Goal: Task Accomplishment & Management: Use online tool/utility

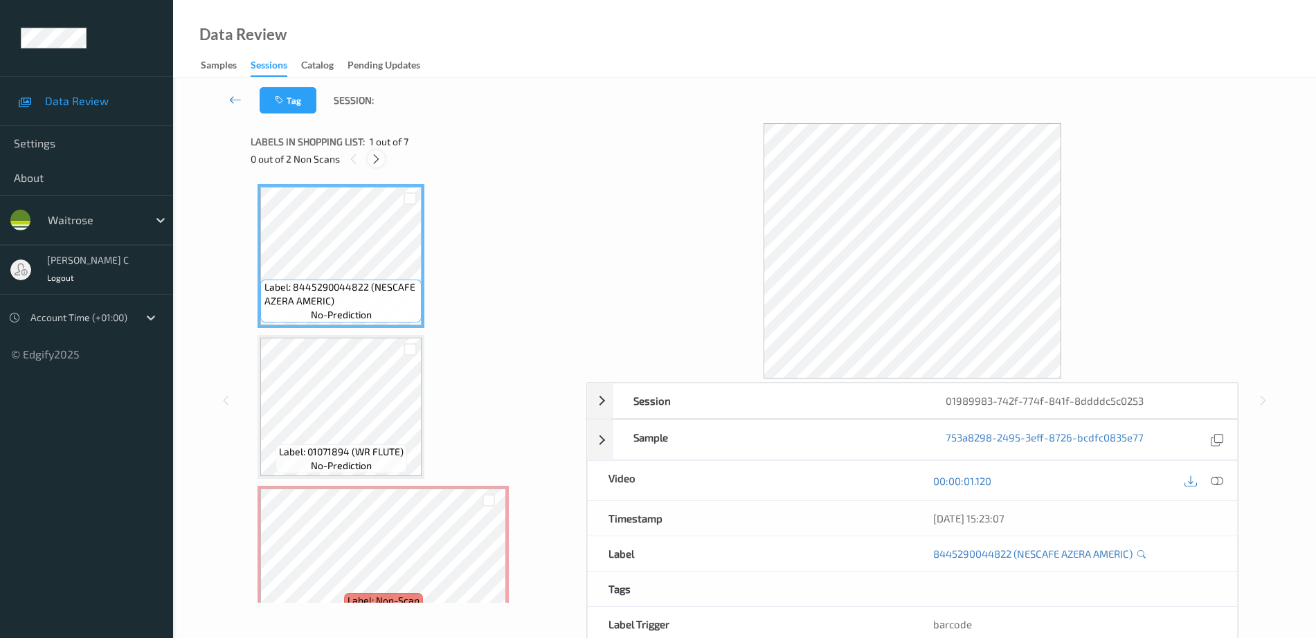
click at [373, 156] on icon at bounding box center [376, 159] width 12 height 12
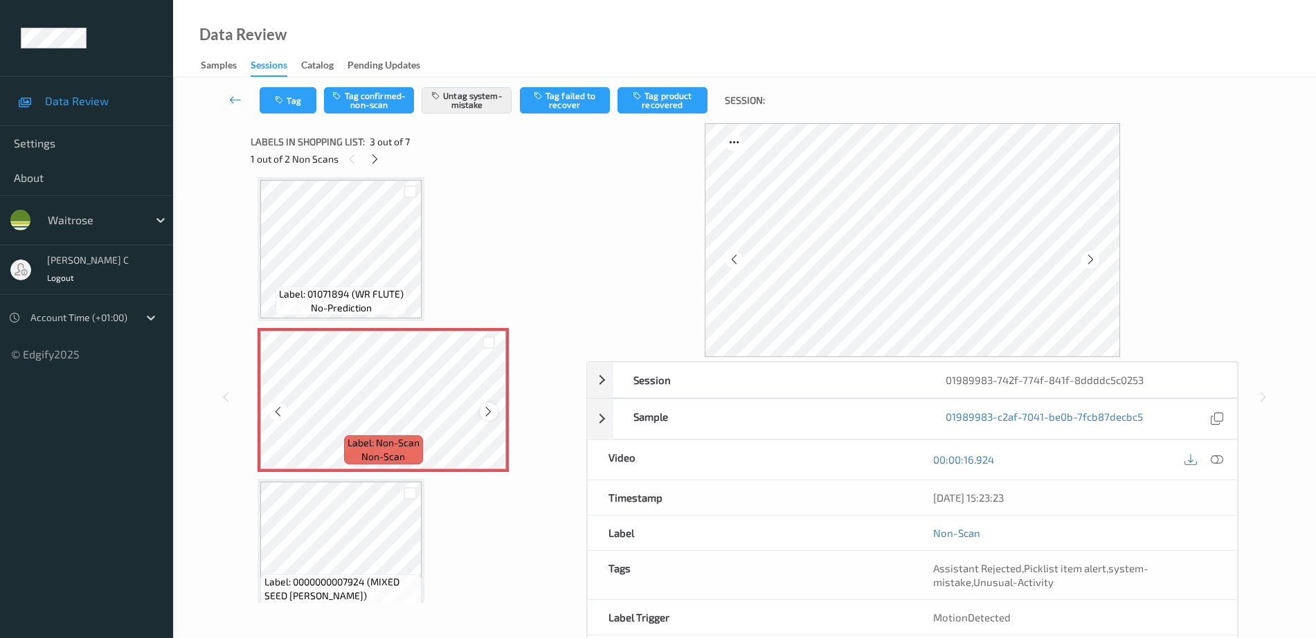
click at [485, 413] on icon at bounding box center [489, 412] width 12 height 12
click at [496, 408] on div at bounding box center [488, 411] width 17 height 17
click at [372, 161] on icon at bounding box center [375, 159] width 12 height 12
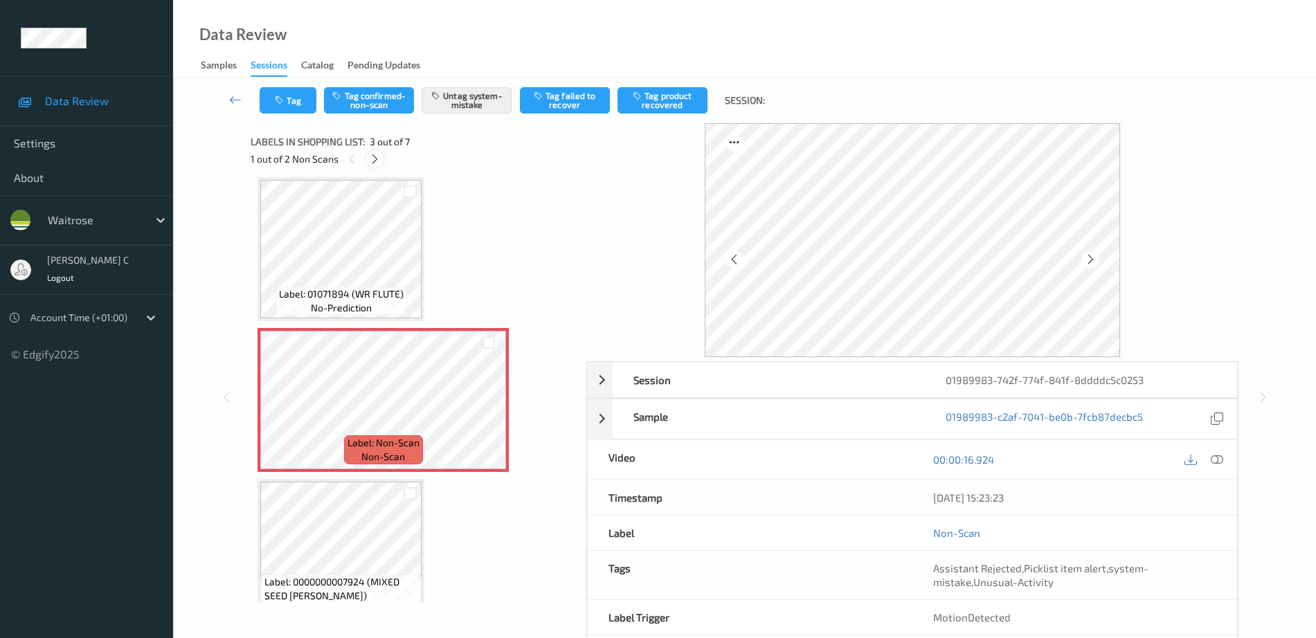
scroll to position [611, 0]
click at [490, 413] on icon at bounding box center [489, 412] width 12 height 12
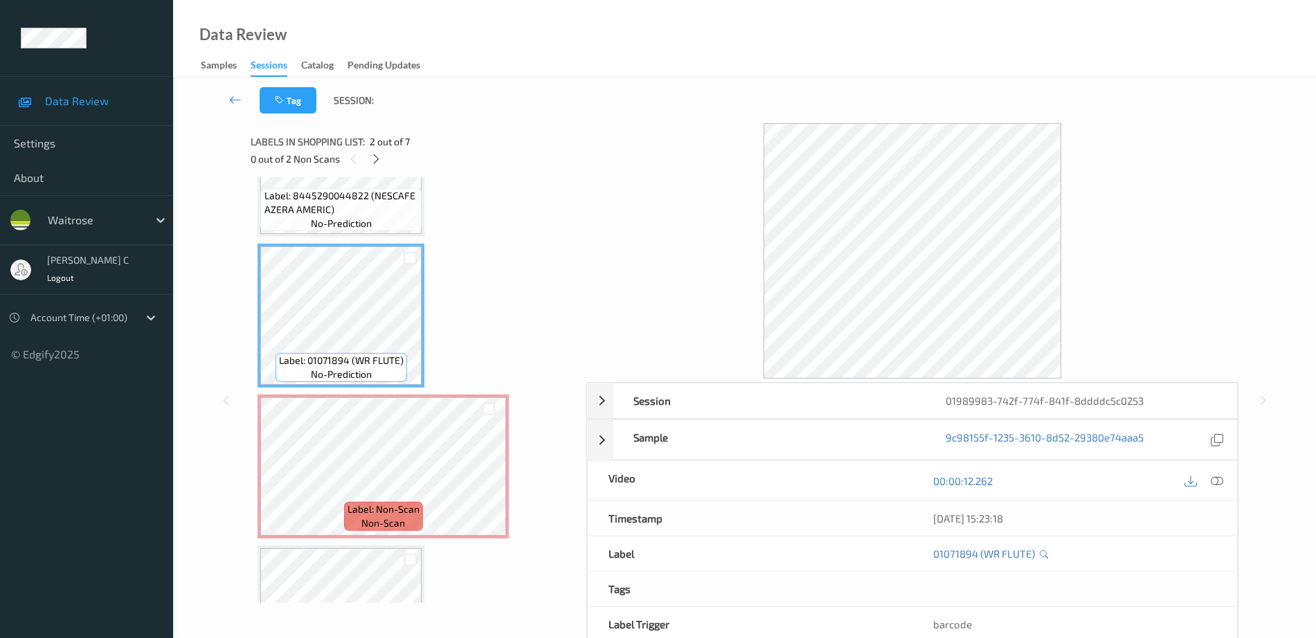
scroll to position [5, 0]
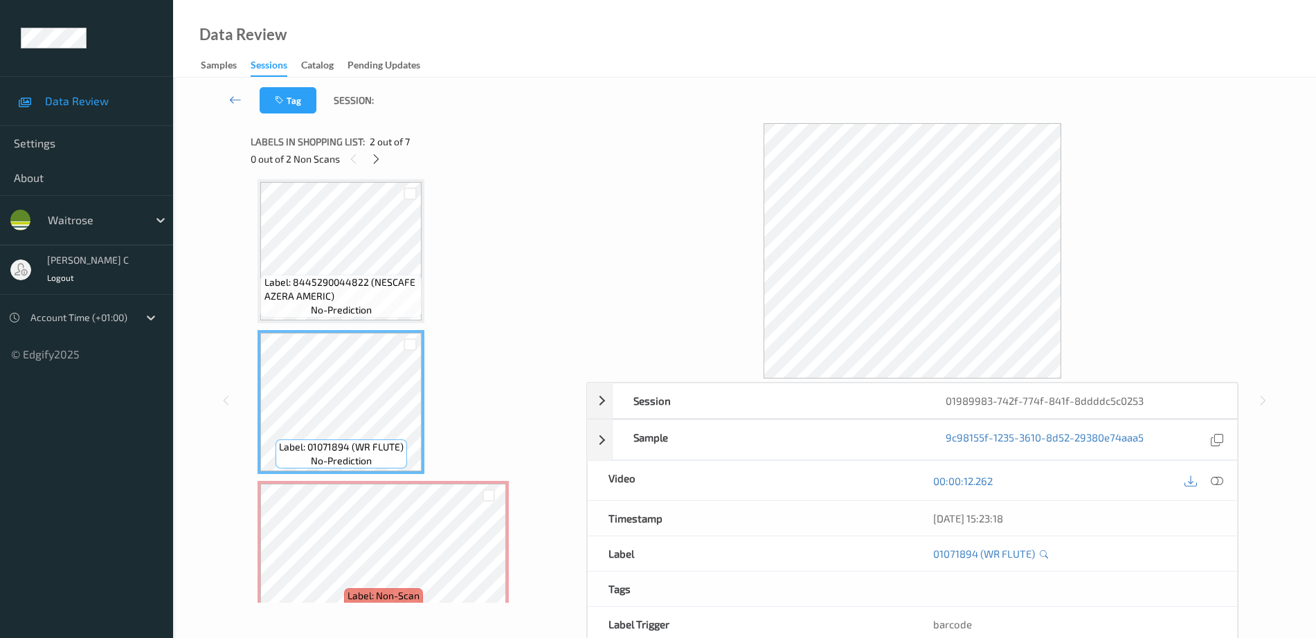
click at [363, 278] on span "Label: 8445290044822 (NESCAFE AZERA AMERIC)" at bounding box center [341, 290] width 154 height 28
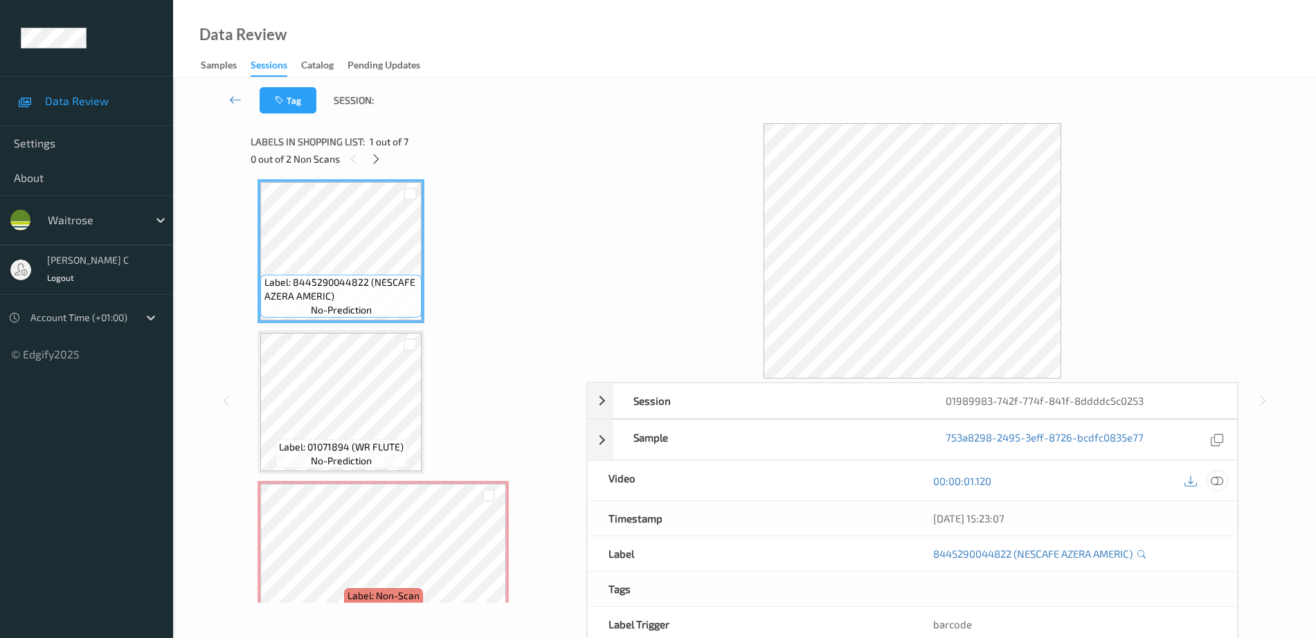
click at [1214, 488] on div at bounding box center [1217, 480] width 19 height 19
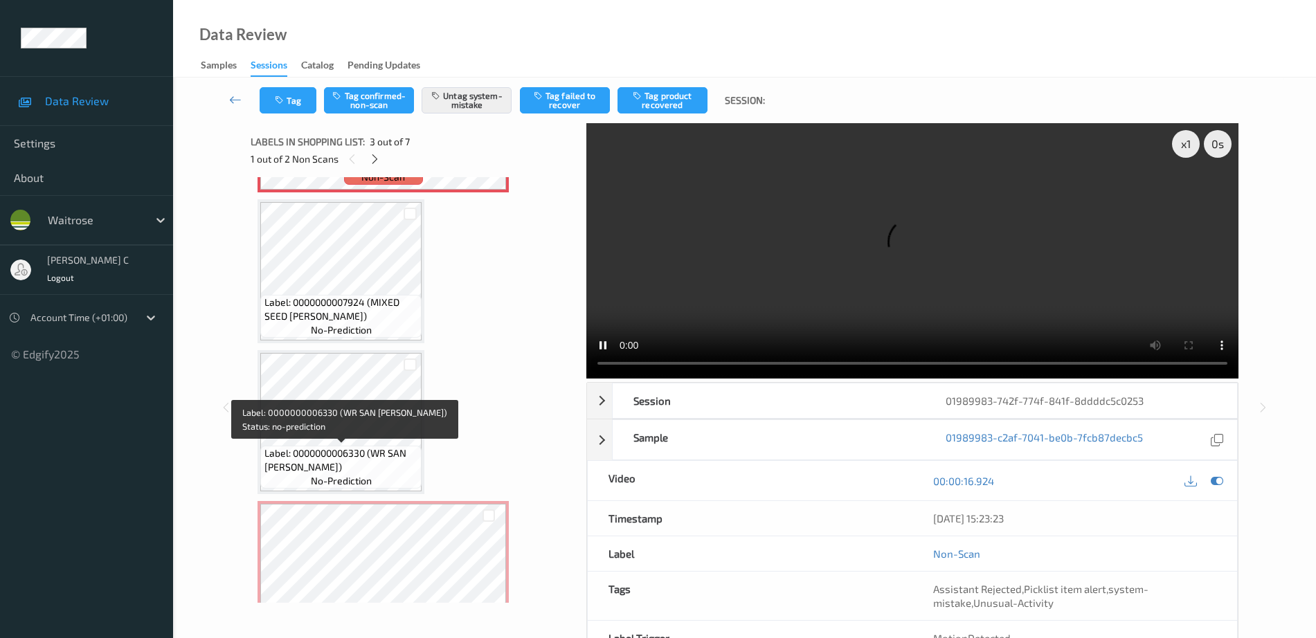
scroll to position [524, 0]
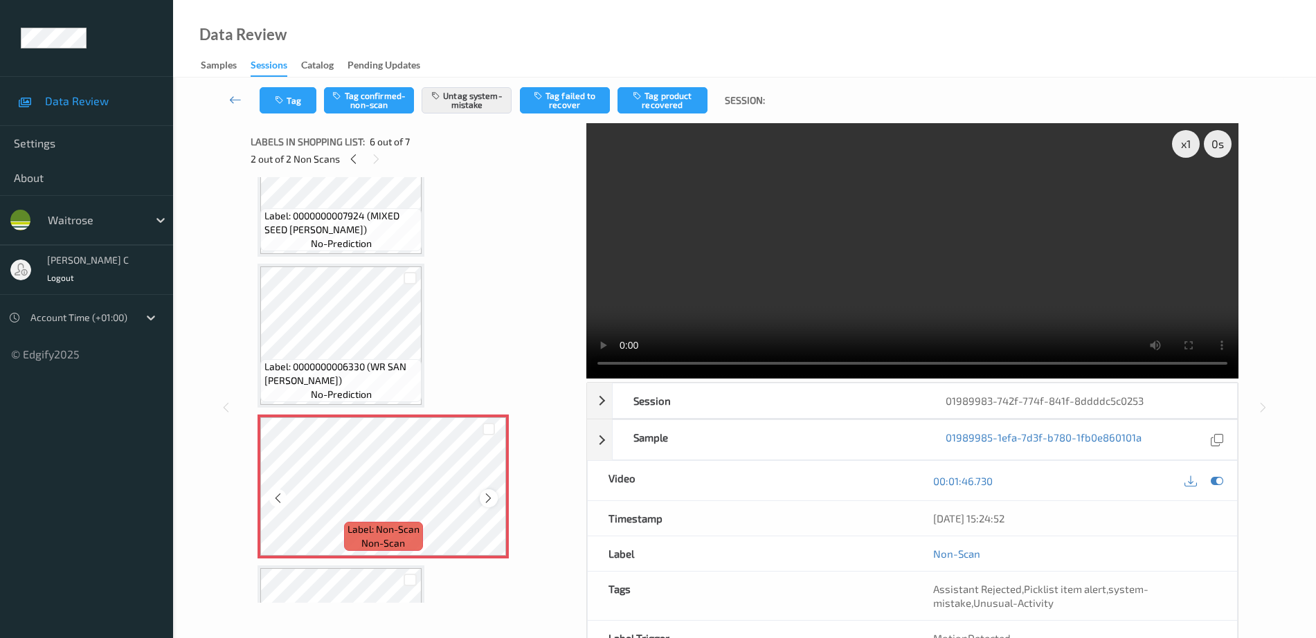
click at [493, 501] on icon at bounding box center [489, 498] width 12 height 12
